Goal: Obtain resource: Download file/media

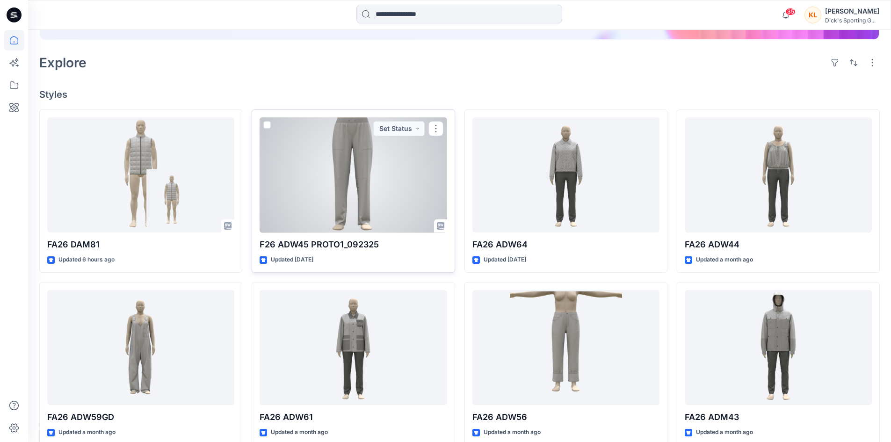
scroll to position [188, 0]
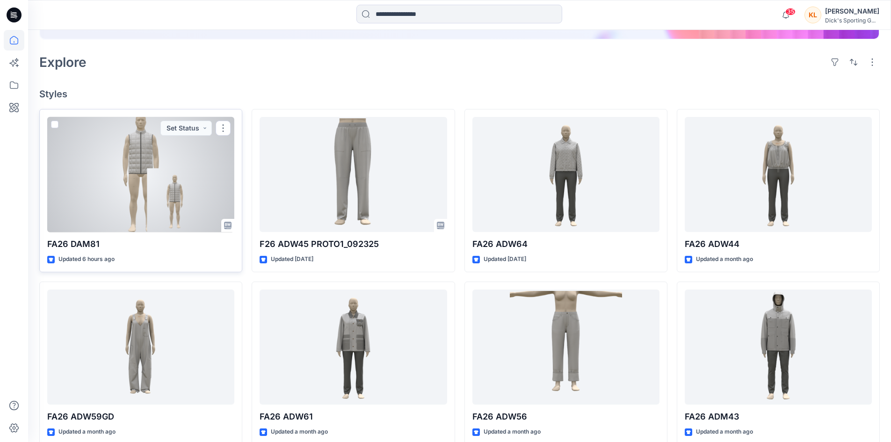
click at [122, 182] on div at bounding box center [140, 174] width 187 height 115
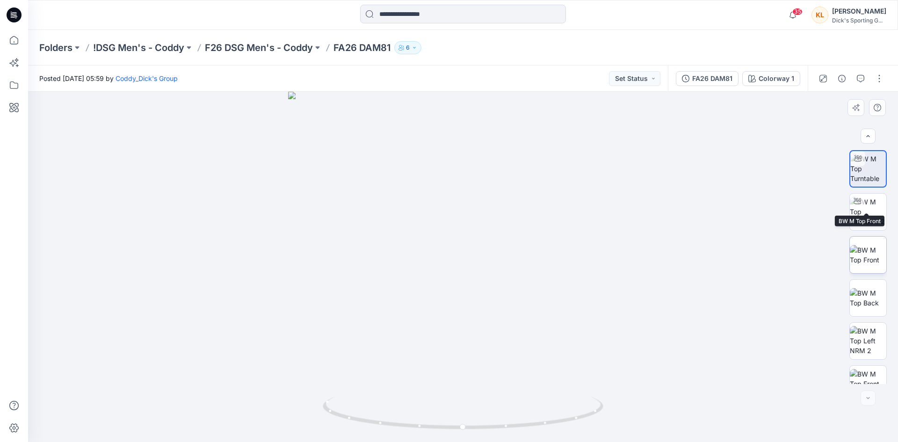
scroll to position [62, 0]
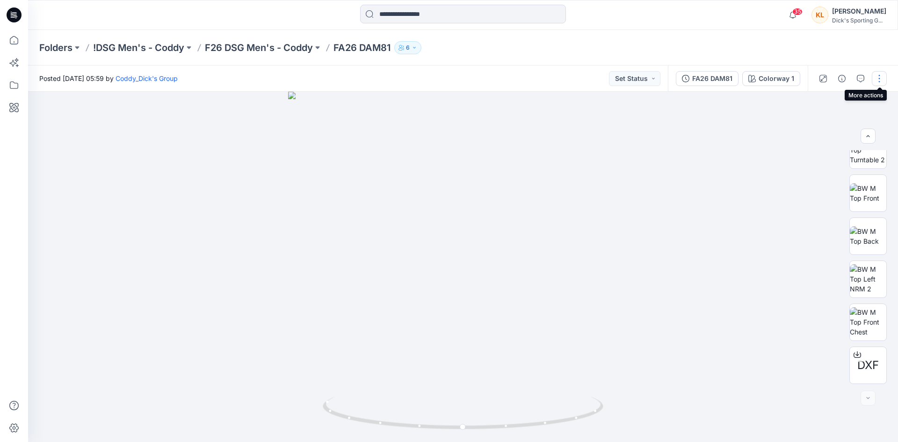
click at [879, 79] on button "button" at bounding box center [879, 78] width 15 height 15
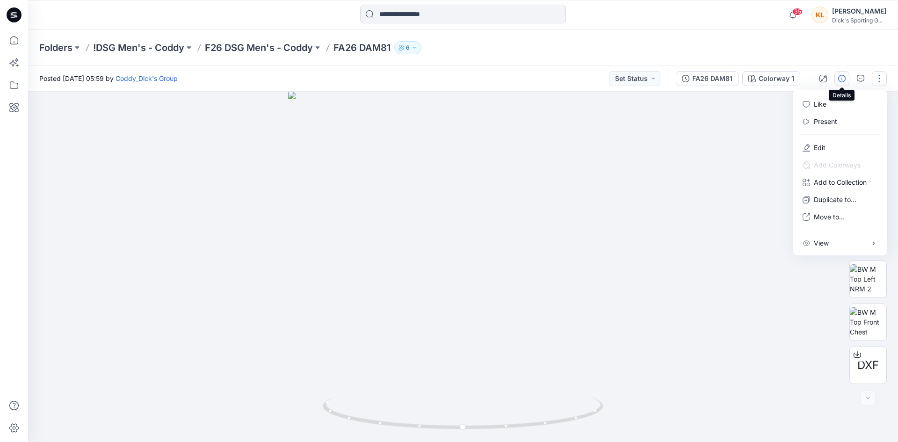
click at [841, 82] on icon "button" at bounding box center [841, 78] width 7 height 7
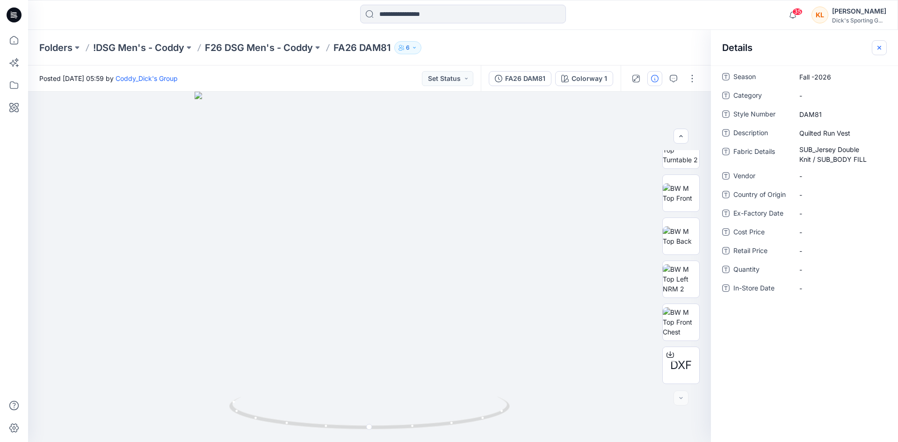
click at [874, 48] on button "button" at bounding box center [879, 47] width 15 height 15
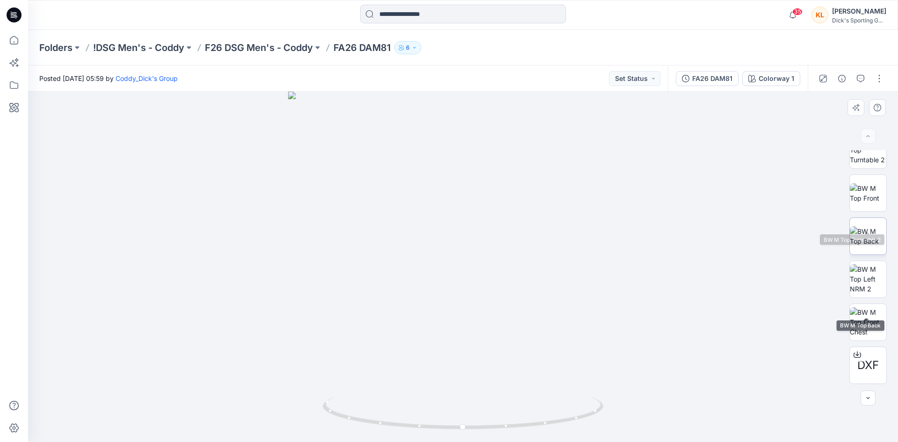
scroll to position [0, 0]
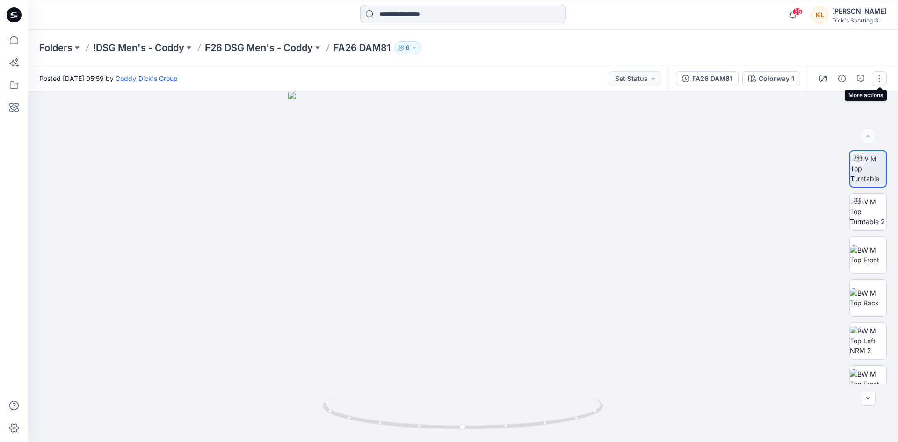
click at [878, 80] on button "button" at bounding box center [879, 78] width 15 height 15
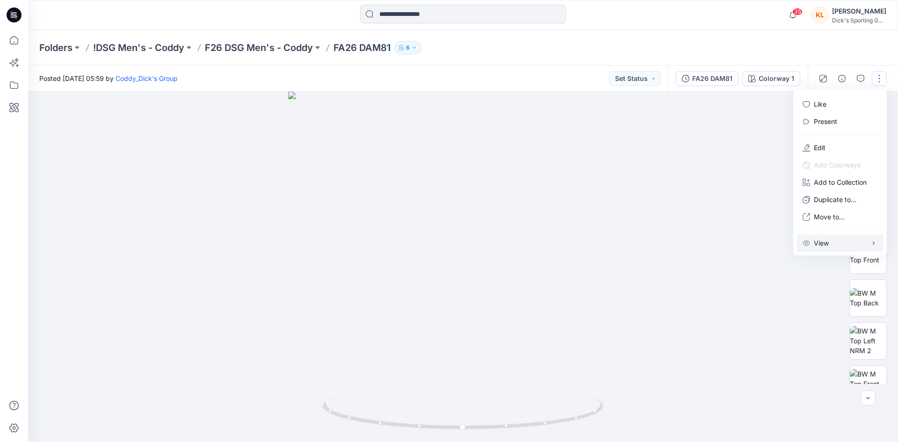
click at [862, 243] on button "View" at bounding box center [840, 242] width 86 height 17
click at [714, 171] on div at bounding box center [463, 267] width 870 height 350
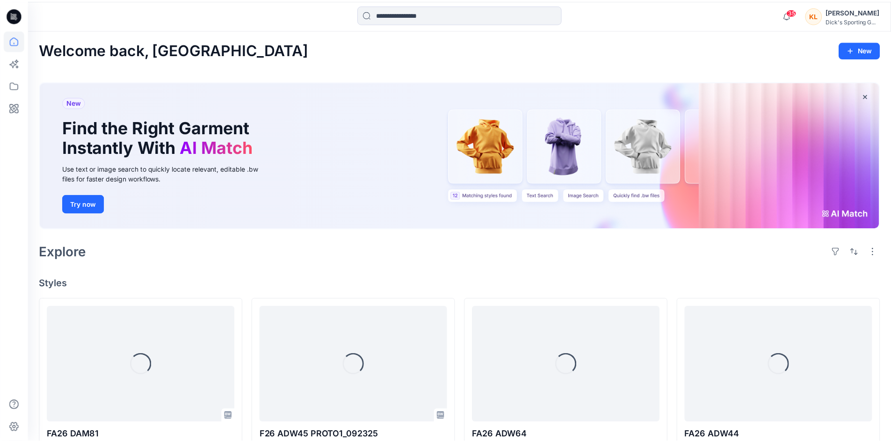
scroll to position [188, 0]
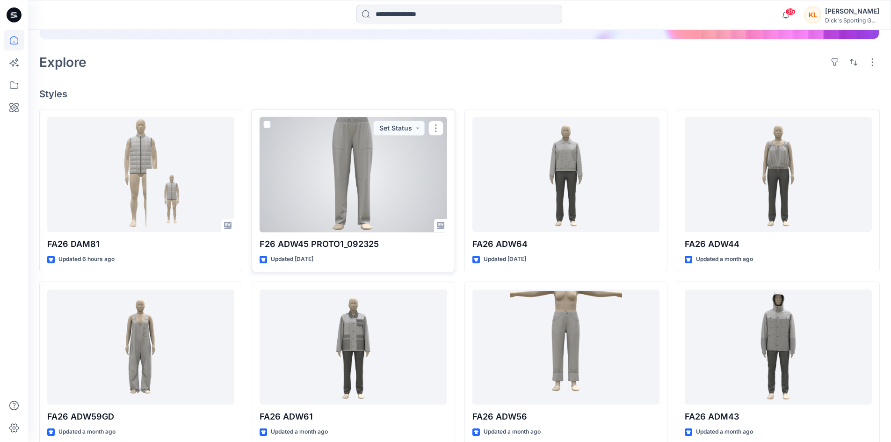
click at [386, 179] on div at bounding box center [353, 174] width 187 height 115
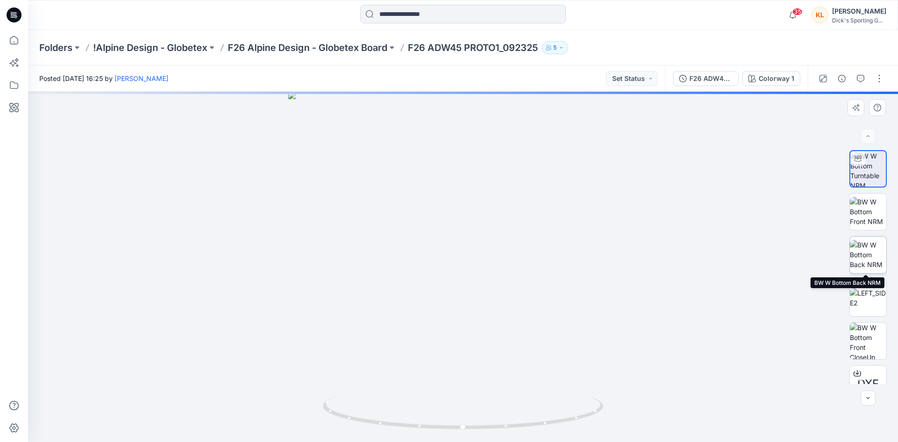
scroll to position [62, 0]
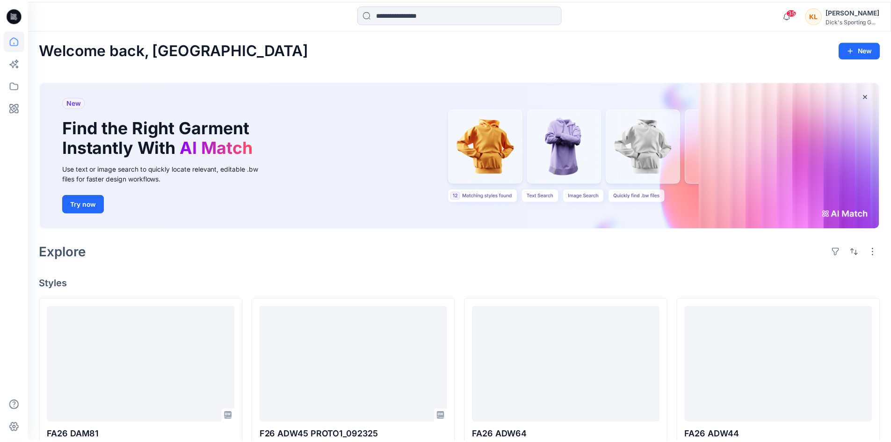
scroll to position [188, 0]
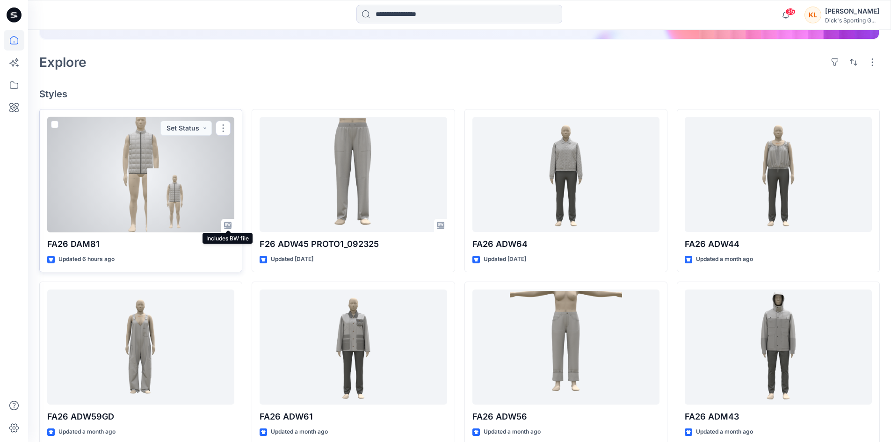
click at [224, 227] on icon at bounding box center [227, 225] width 7 height 7
click at [162, 177] on div at bounding box center [140, 174] width 187 height 115
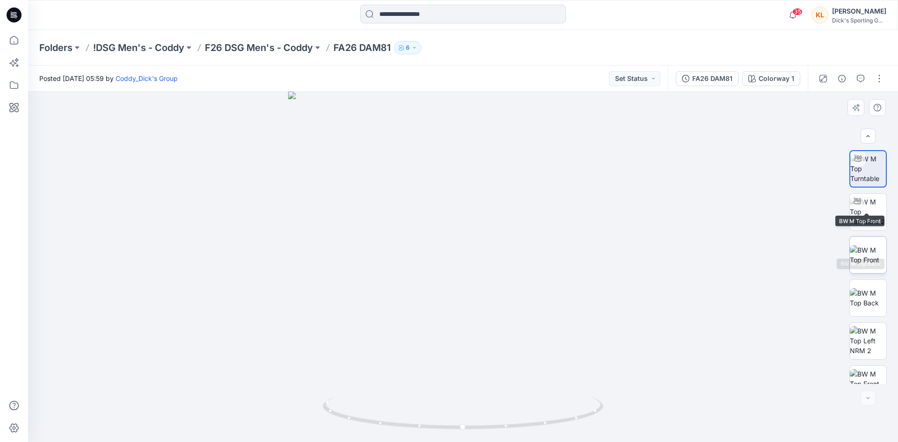
scroll to position [62, 0]
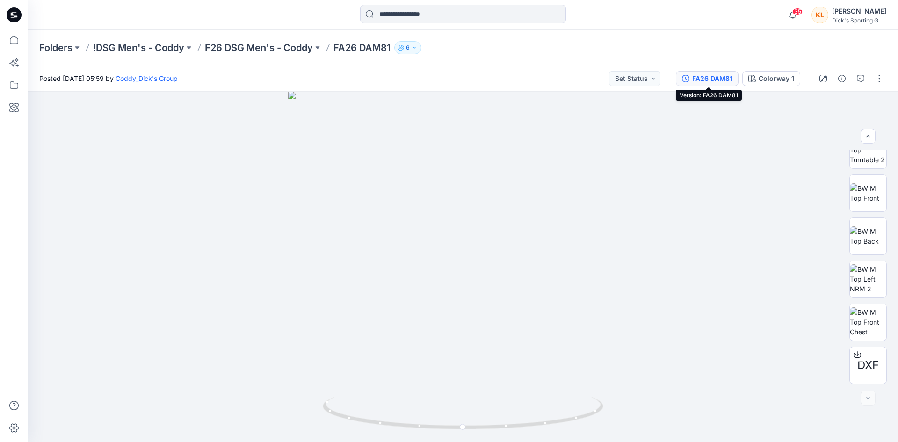
click at [719, 76] on div "FA26 DAM81" at bounding box center [712, 78] width 40 height 10
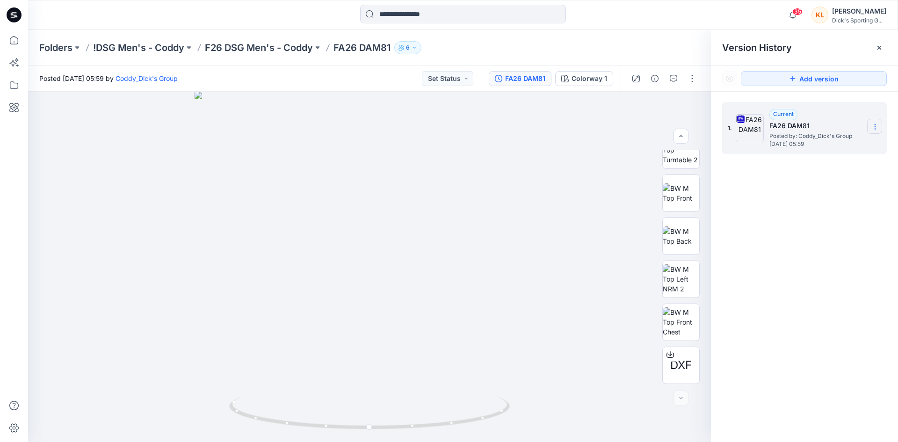
click at [872, 126] on icon at bounding box center [874, 126] width 7 height 7
click at [866, 147] on span "Download Source BW File" at bounding box center [827, 144] width 79 height 11
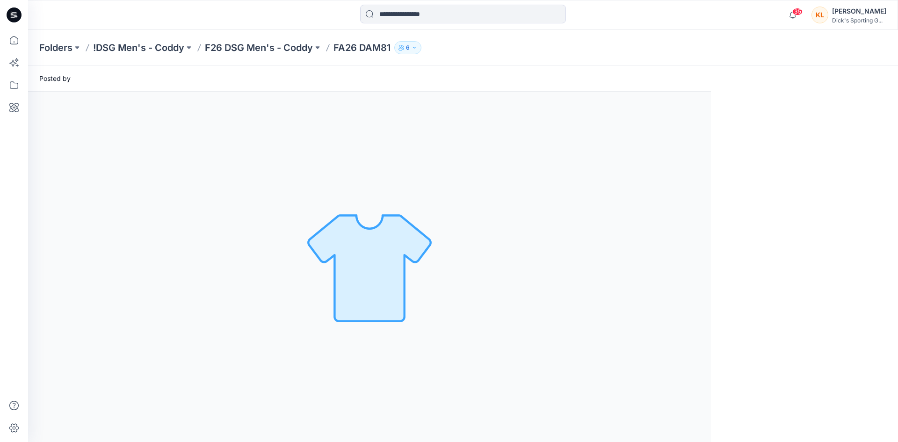
scroll to position [0, 0]
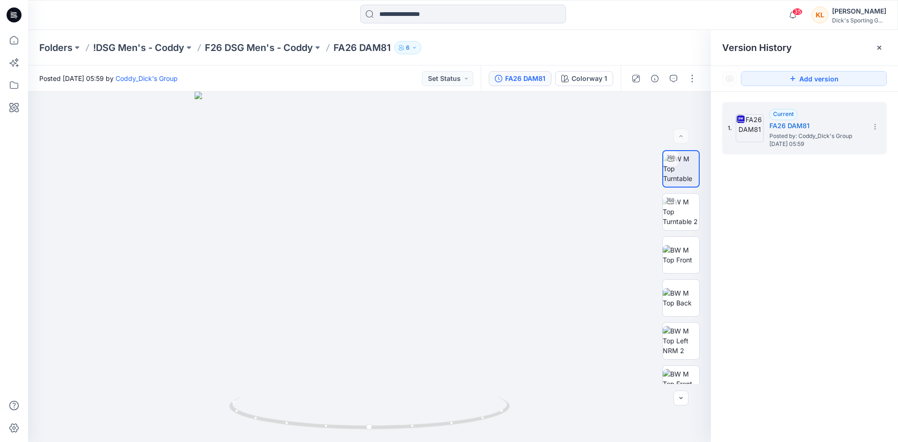
click at [778, 275] on div "1. Current FA26 DAM81 Posted by: Coddy_Dick's Group [DATE] 05:59" at bounding box center [804, 274] width 187 height 364
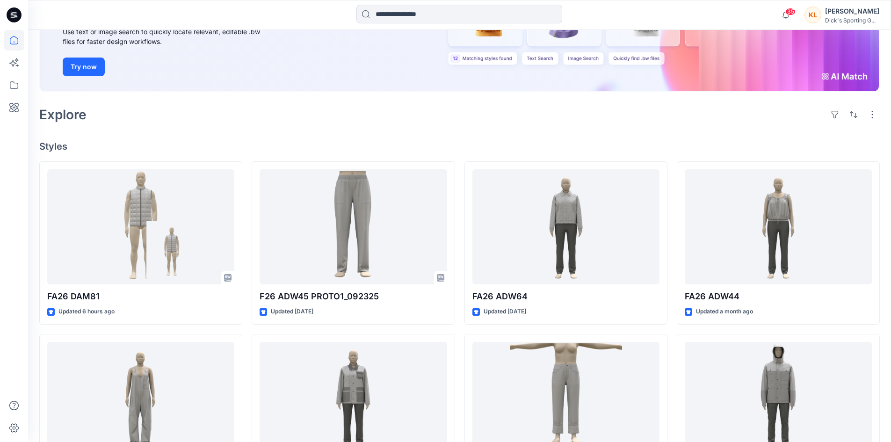
scroll to position [183, 0]
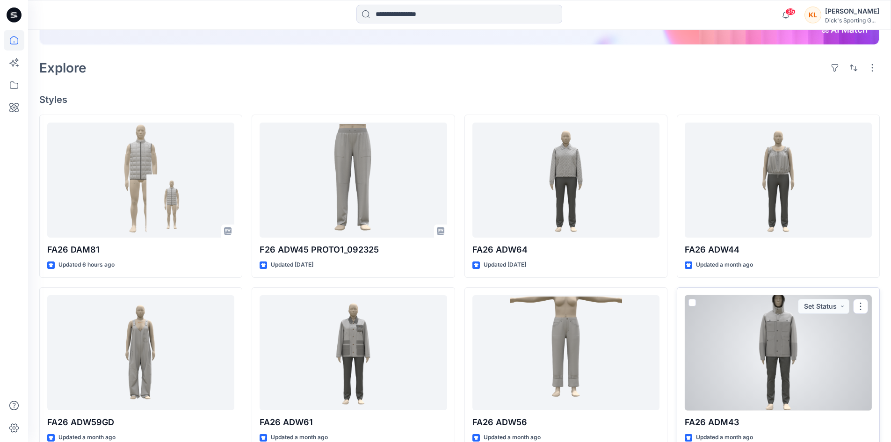
click at [758, 344] on div at bounding box center [778, 352] width 187 height 115
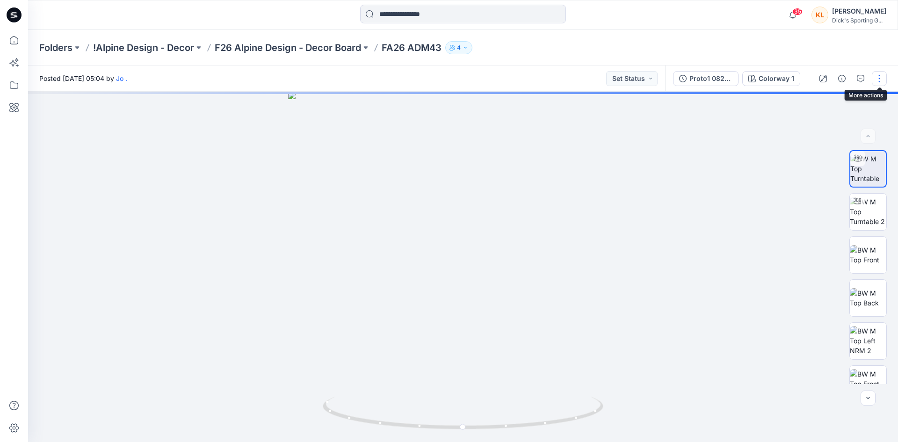
click at [876, 84] on button "button" at bounding box center [879, 78] width 15 height 15
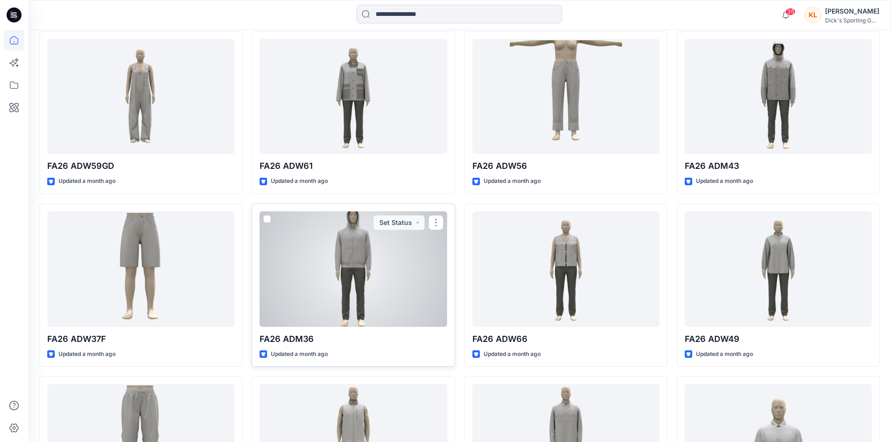
scroll to position [455, 0]
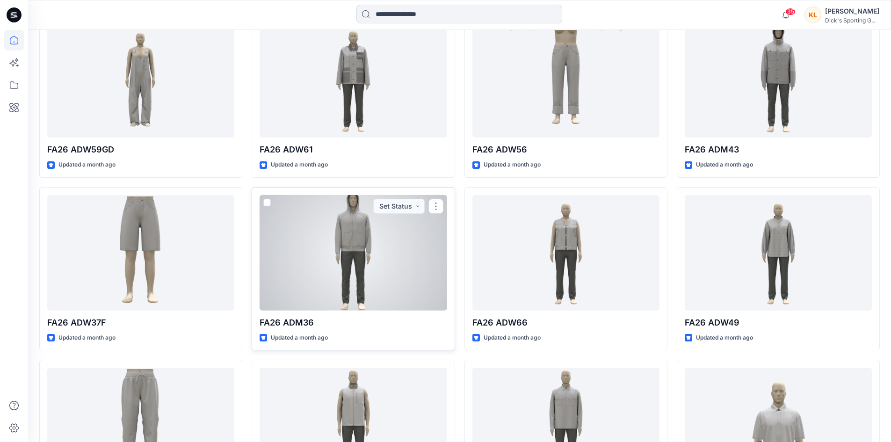
click at [363, 251] on div at bounding box center [353, 252] width 187 height 115
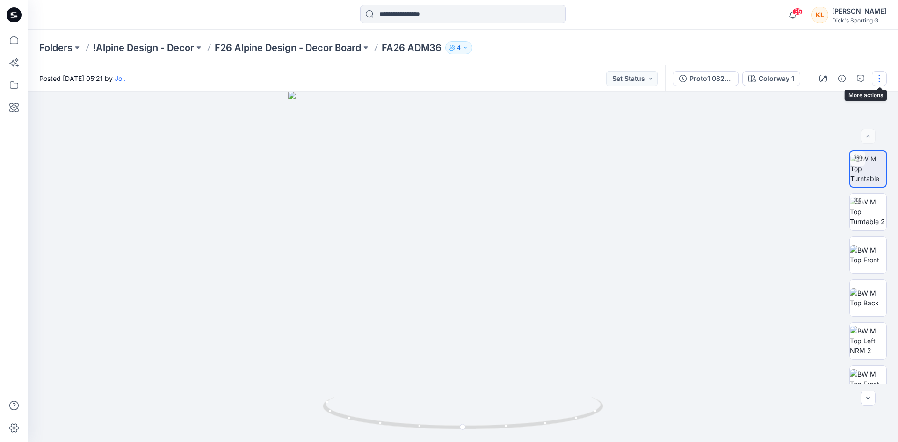
click at [878, 83] on button "button" at bounding box center [879, 78] width 15 height 15
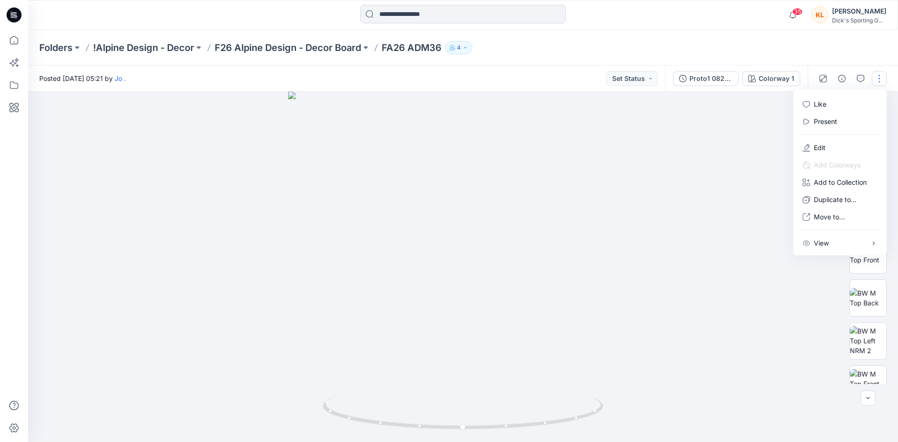
click at [880, 54] on div "Folders !Alpine Design - Decor F26 Alpine Design - Decor Board FA26 ADM36 4" at bounding box center [463, 48] width 870 height 36
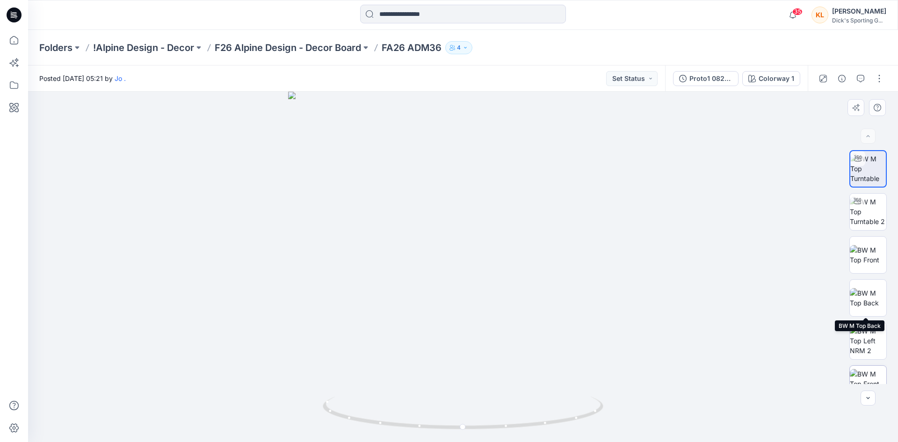
scroll to position [105, 0]
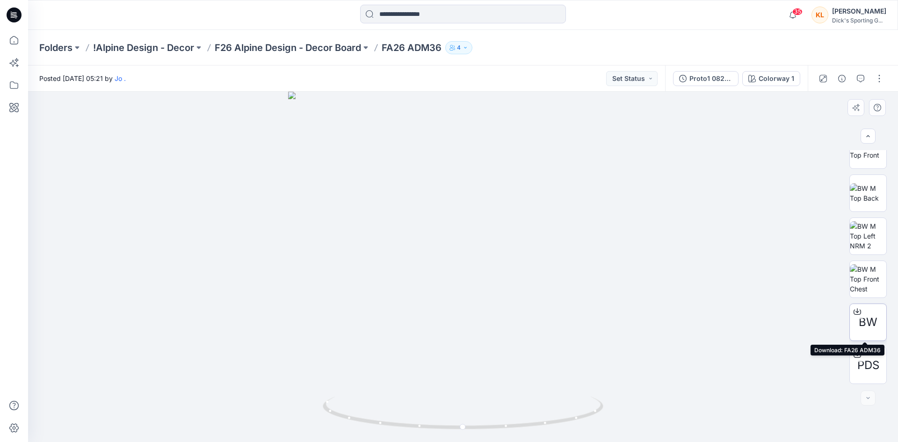
click at [854, 310] on icon at bounding box center [856, 311] width 7 height 7
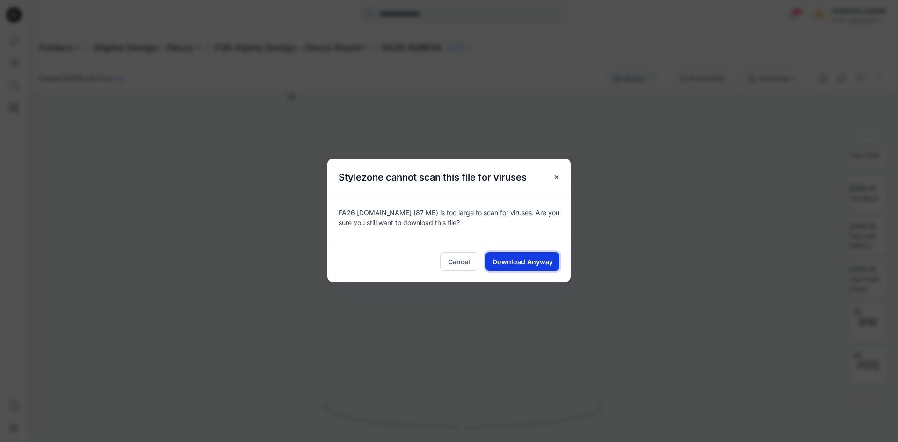
click at [501, 259] on span "Download Anyway" at bounding box center [522, 262] width 60 height 10
